Goal: Information Seeking & Learning: Find specific fact

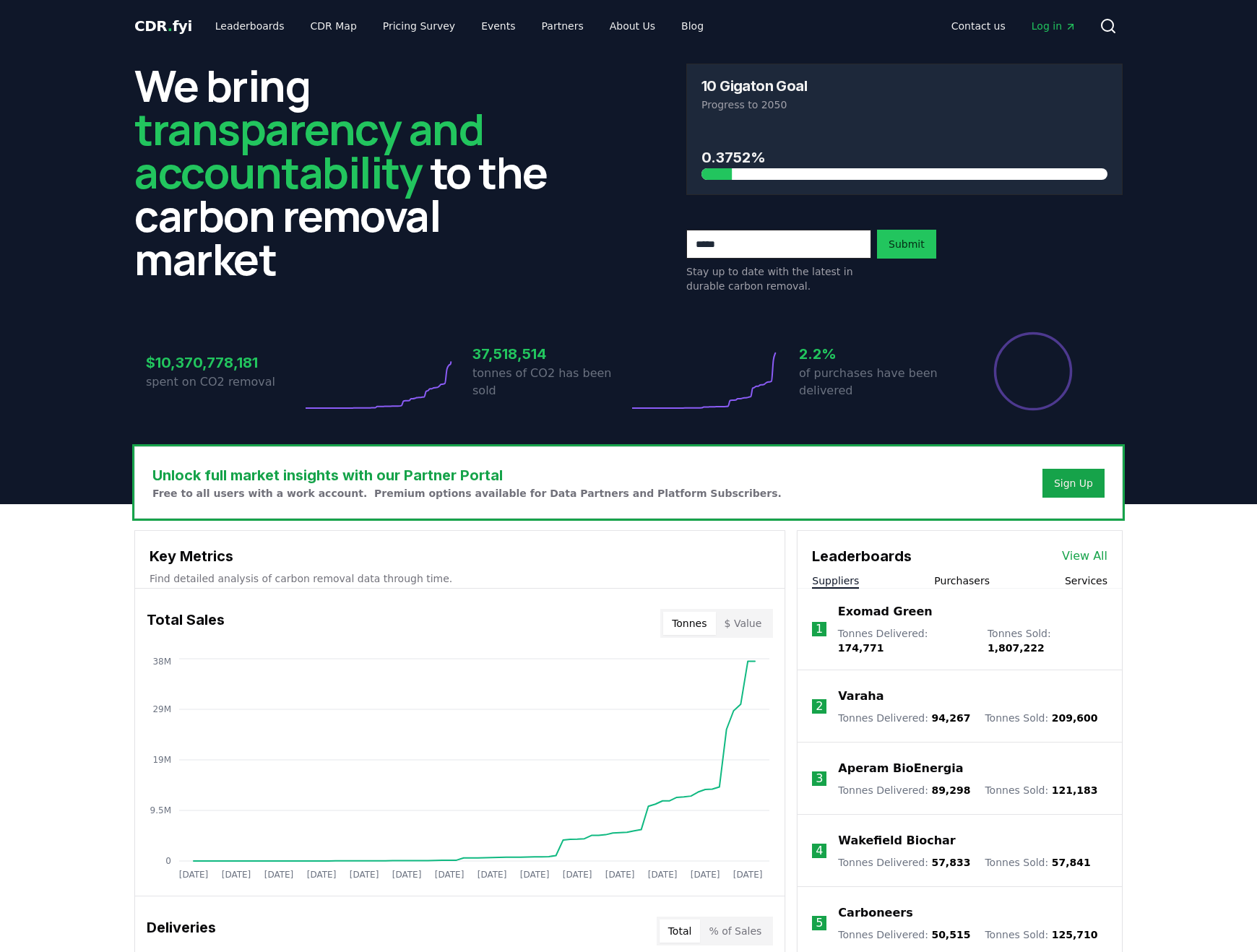
scroll to position [257, 0]
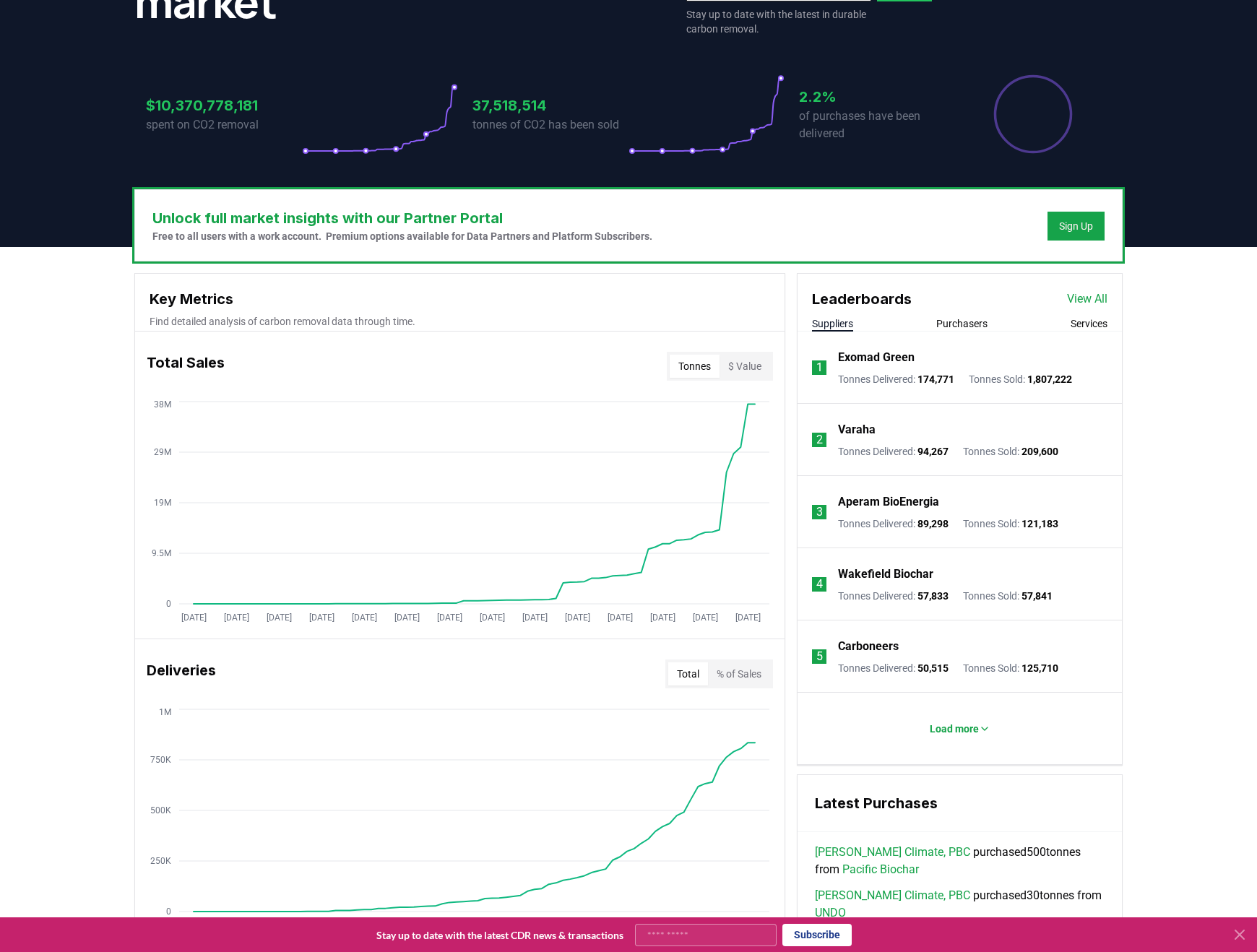
click at [895, 502] on p "Aperam BioEnergia" at bounding box center [888, 502] width 101 height 17
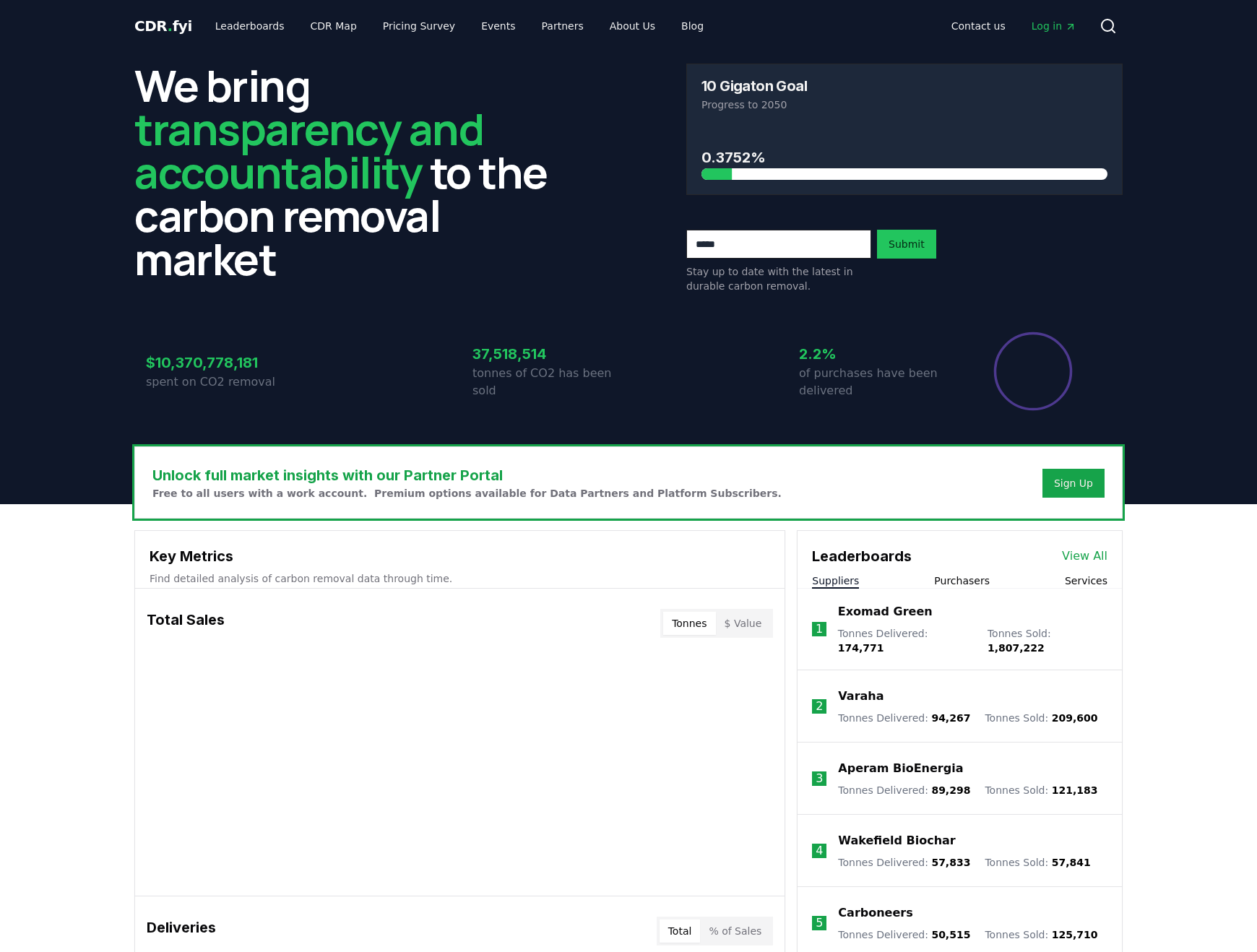
scroll to position [257, 0]
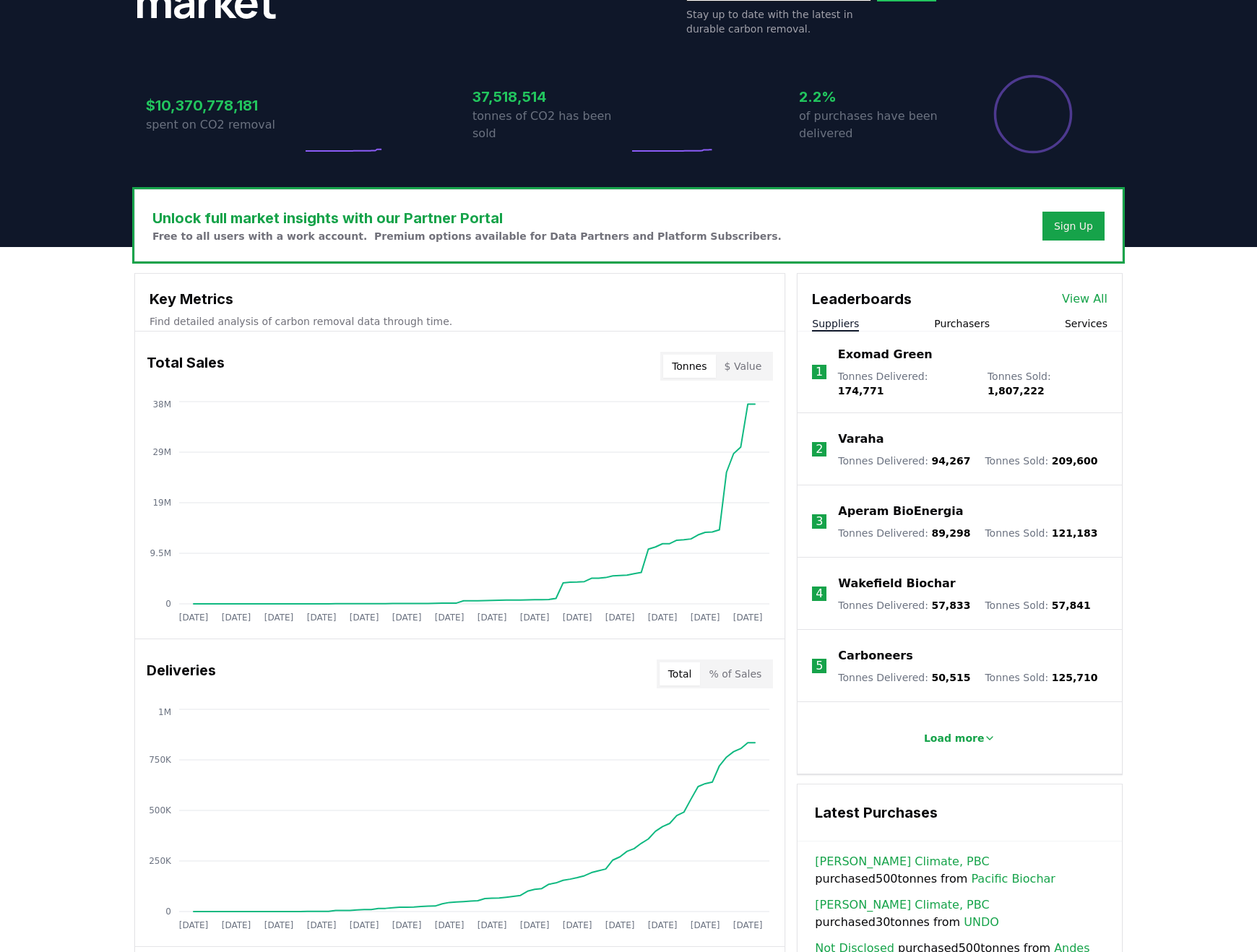
drag, startPoint x: 948, startPoint y: 503, endPoint x: 853, endPoint y: 494, distance: 95.4
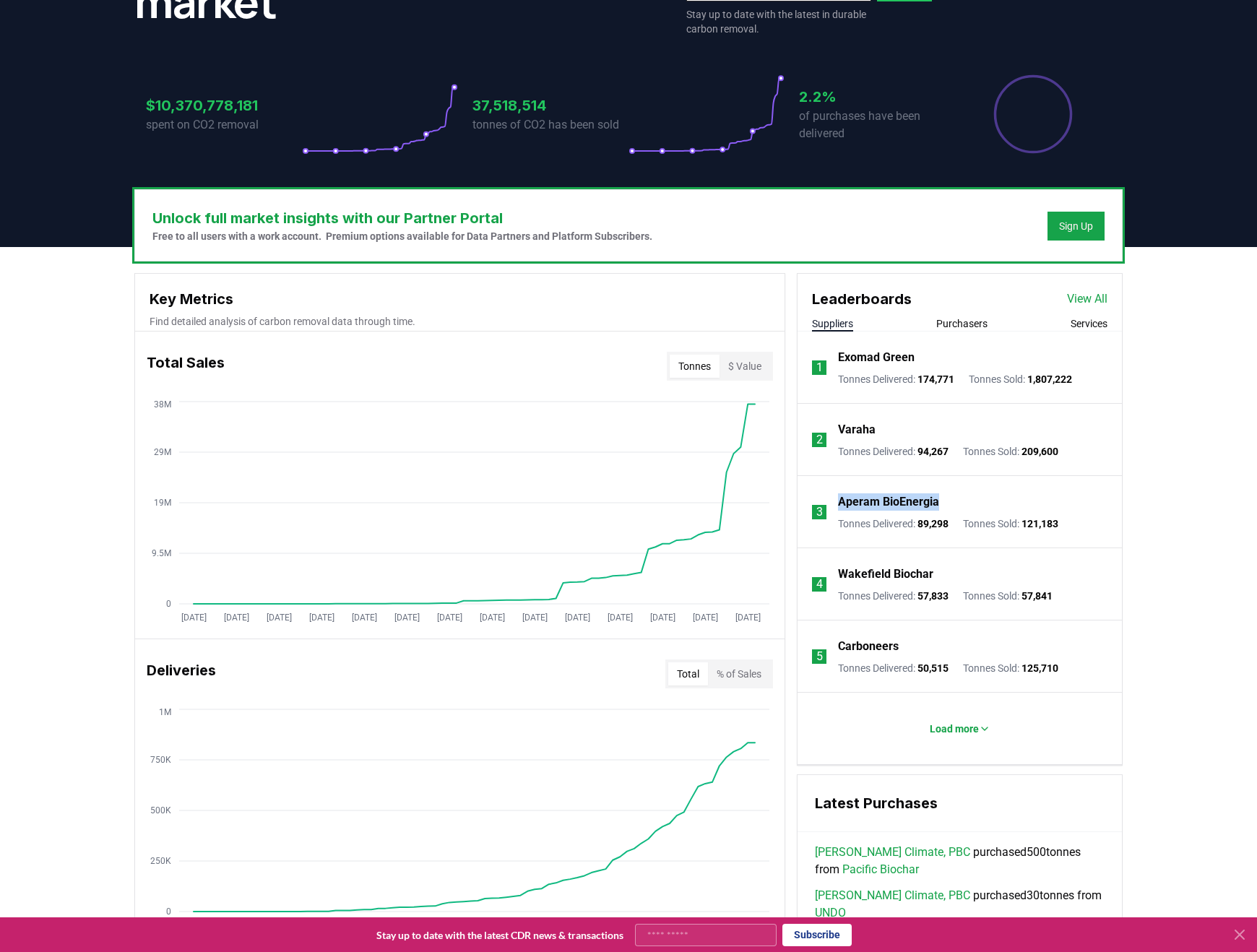
drag, startPoint x: 948, startPoint y: 503, endPoint x: 839, endPoint y: 500, distance: 109.0
click at [839, 500] on div "Aperam BioEnergia" at bounding box center [948, 502] width 221 height 17
drag, startPoint x: 1097, startPoint y: 381, endPoint x: 1040, endPoint y: 383, distance: 57.0
click at [1040, 383] on li "1 Exomad Green Tonnes Delivered : 174,771 Tonnes Sold : 1,807,222" at bounding box center [960, 368] width 324 height 72
click at [1040, 383] on span "1,807,222" at bounding box center [1049, 379] width 45 height 11
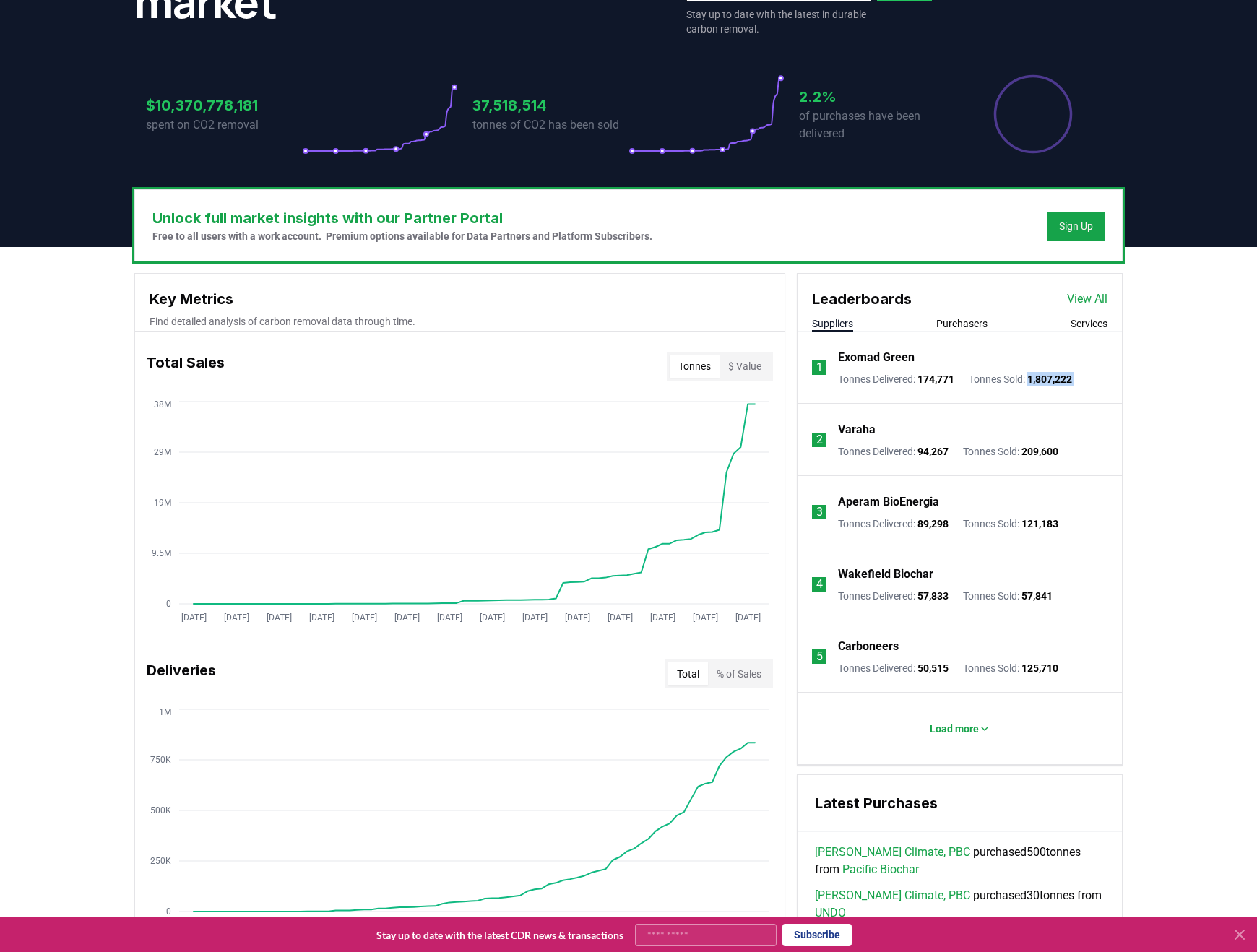
drag, startPoint x: 1040, startPoint y: 383, endPoint x: 1088, endPoint y: 376, distance: 48.5
click at [1088, 376] on li "1 Exomad Green Tonnes Delivered : 174,771 Tonnes Sold : 1,807,222" at bounding box center [960, 368] width 324 height 72
drag, startPoint x: 1089, startPoint y: 447, endPoint x: 1040, endPoint y: 452, distance: 49.3
click at [1040, 452] on li "2 Varaha Tonnes Delivered : 94,267 Tonnes Sold : 209,600" at bounding box center [960, 440] width 324 height 72
copy span "209,600"
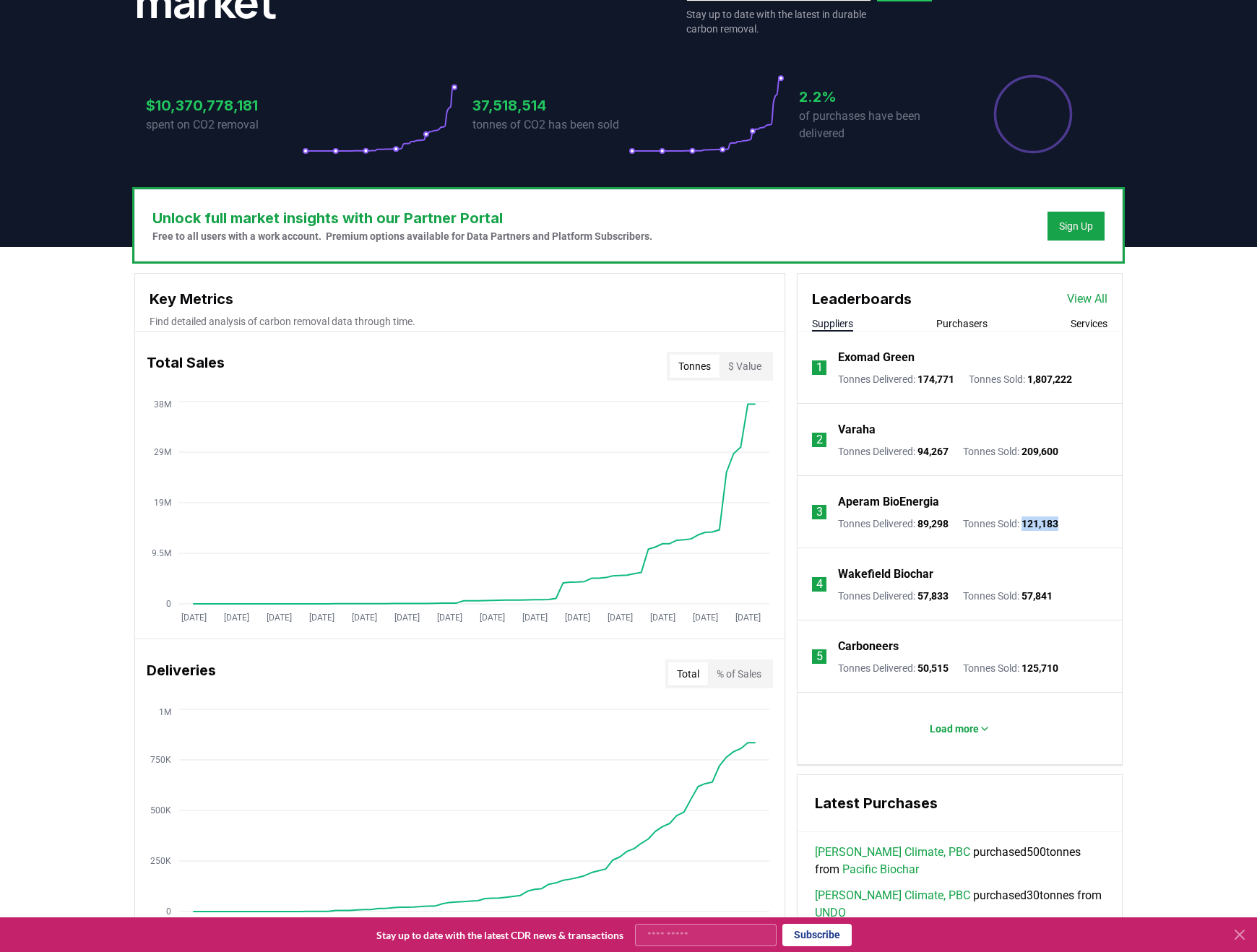
drag, startPoint x: 1085, startPoint y: 525, endPoint x: 1039, endPoint y: 517, distance: 46.7
click at [1039, 517] on li "3 Aperam BioEnergia Tonnes Delivered : 89,298 Tonnes Sold : 121,183" at bounding box center [960, 512] width 324 height 72
copy span "121,183"
drag, startPoint x: 1077, startPoint y: 593, endPoint x: 1036, endPoint y: 592, distance: 41.0
click at [1036, 592] on li "4 Wakefield Biochar Tonnes Delivered : 57,833 Tonnes Sold : 57,841" at bounding box center [960, 584] width 324 height 72
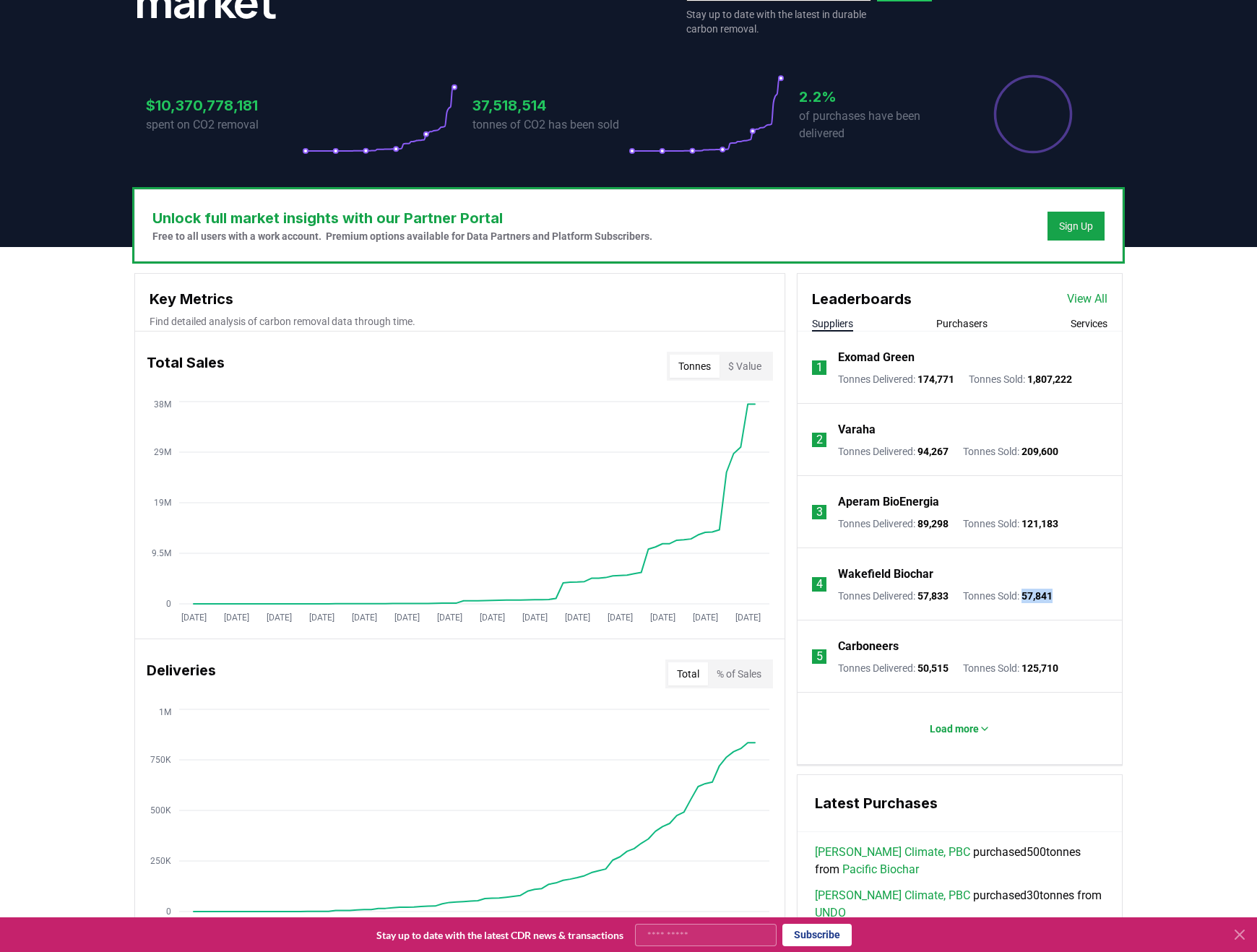
copy span "57,841"
copy span "125,710"
drag, startPoint x: 1081, startPoint y: 666, endPoint x: 1036, endPoint y: 663, distance: 45.1
click at [1036, 663] on li "5 Carboneers Tonnes Delivered : 50,515 Tonnes Sold : 125,710" at bounding box center [960, 656] width 324 height 72
